Goal: Find specific page/section: Find specific page/section

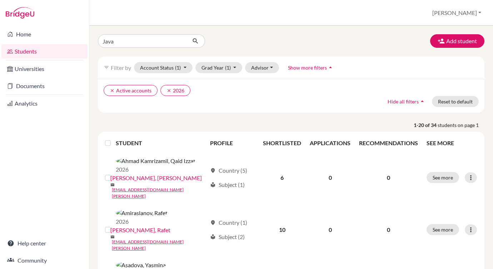
type input "[PERSON_NAME]"
click button "submit" at bounding box center [195, 41] width 19 height 14
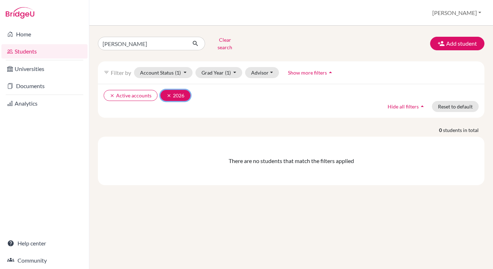
click at [168, 93] on icon "clear" at bounding box center [168, 95] width 5 height 5
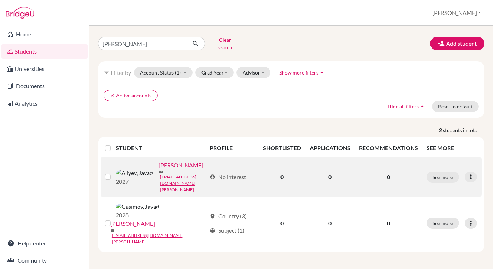
click at [159, 165] on link "[PERSON_NAME]" at bounding box center [181, 165] width 45 height 9
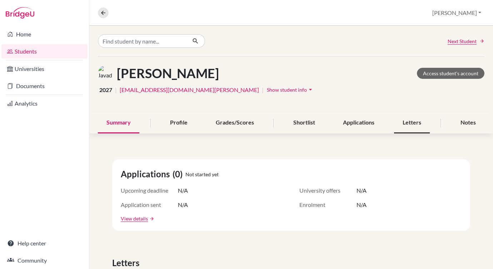
scroll to position [6, 0]
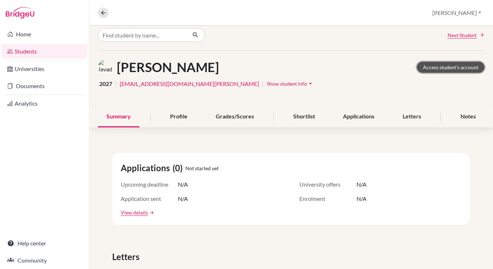
click at [446, 68] on link "Access student's account" at bounding box center [450, 67] width 67 height 11
